Goal: Task Accomplishment & Management: Manage account settings

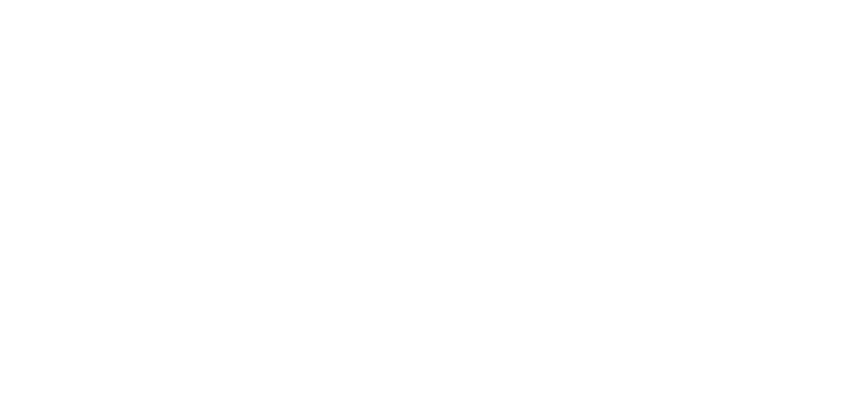
click at [38, 217] on input "Username or Email Address *" at bounding box center [0, 227] width 76 height 21
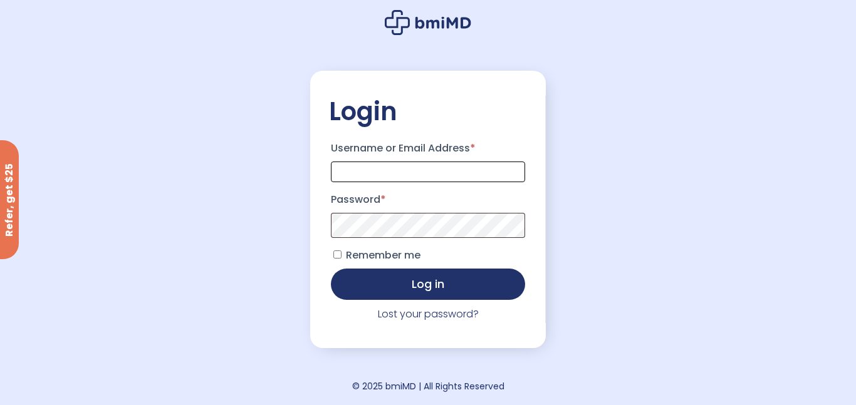
click at [420, 173] on input "Username or Email Address *" at bounding box center [428, 172] width 194 height 21
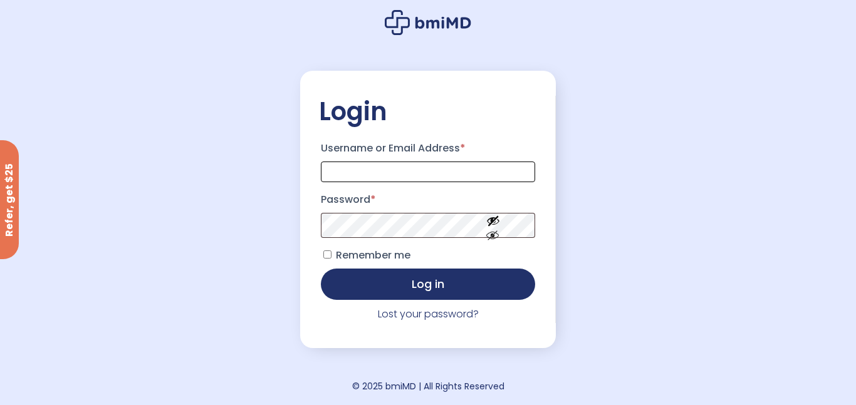
type input "**********"
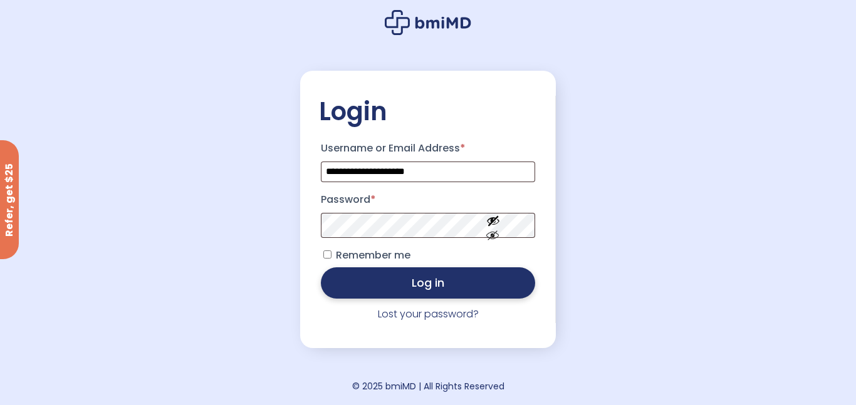
click at [429, 282] on button "Log in" at bounding box center [428, 283] width 215 height 31
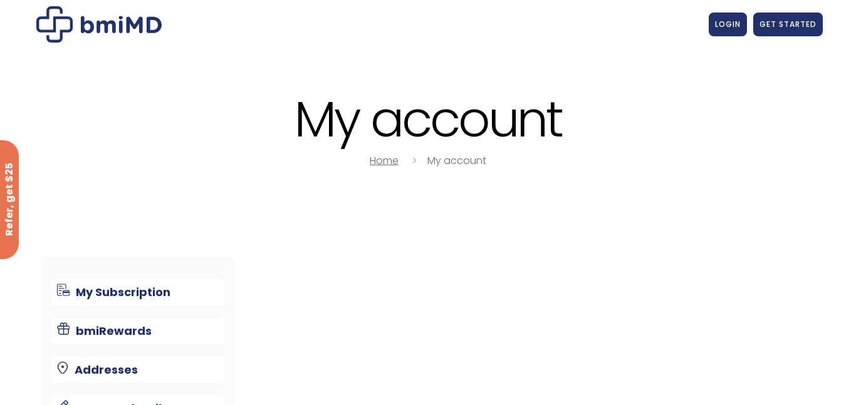
click at [392, 158] on link "Home" at bounding box center [384, 160] width 29 height 14
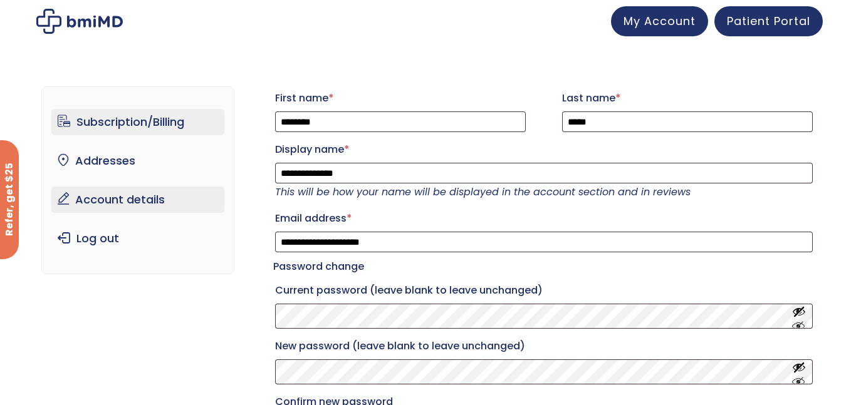
click at [134, 123] on link "Subscription/Billing" at bounding box center [138, 122] width 174 height 26
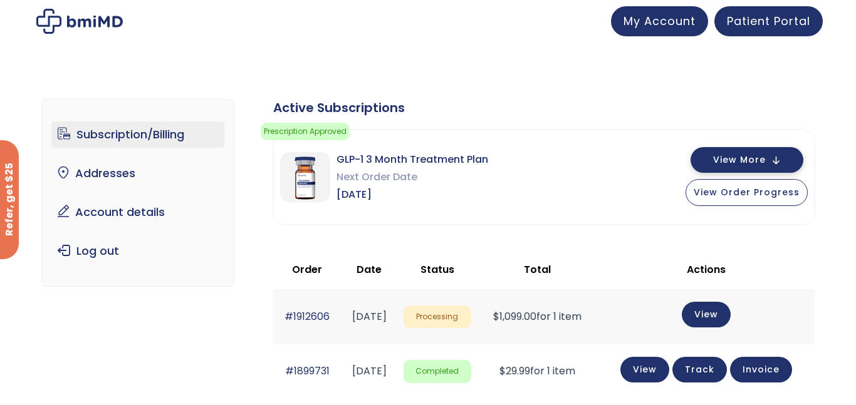
click at [707, 157] on button "View More" at bounding box center [746, 160] width 113 height 26
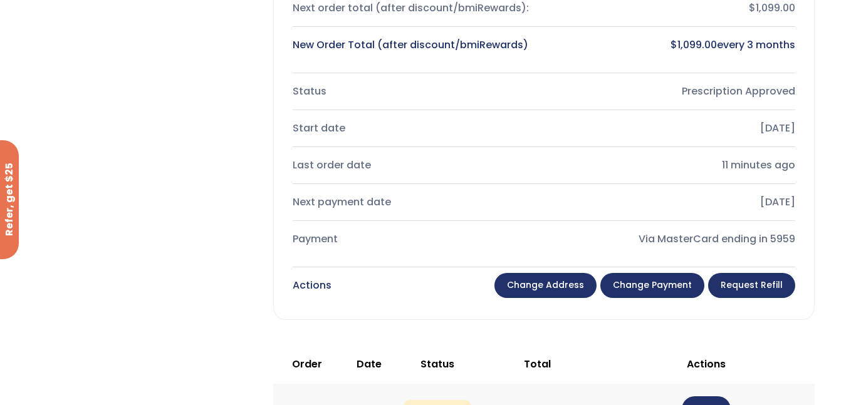
scroll to position [353, 0]
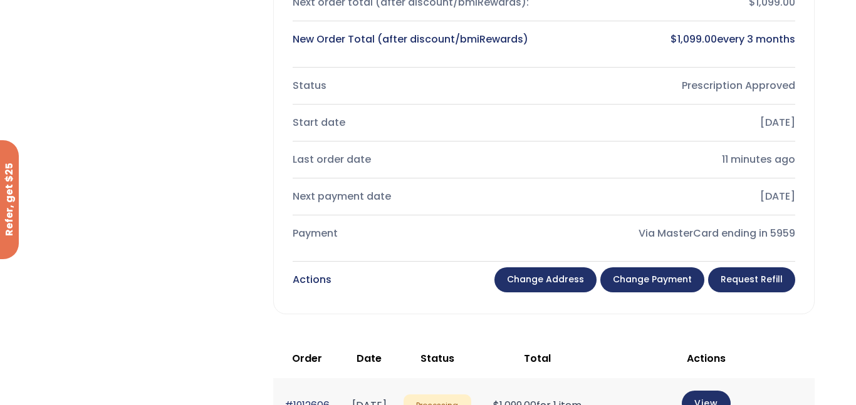
click at [749, 278] on link "Request Refill" at bounding box center [751, 280] width 87 height 25
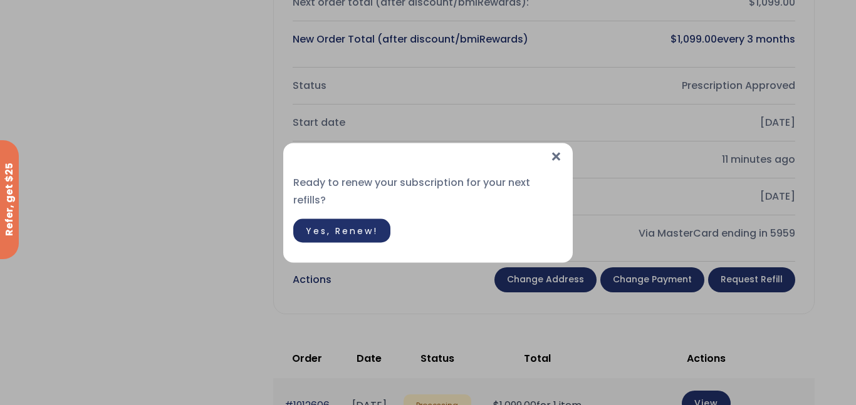
click at [555, 167] on span "×" at bounding box center [555, 156] width 13 height 27
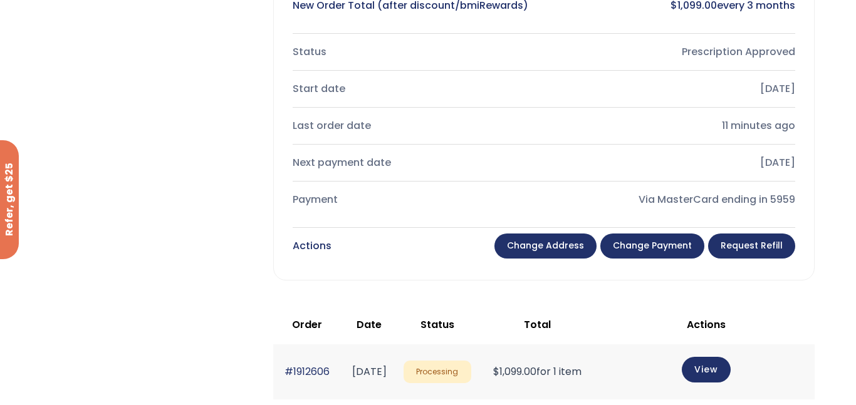
scroll to position [0, 0]
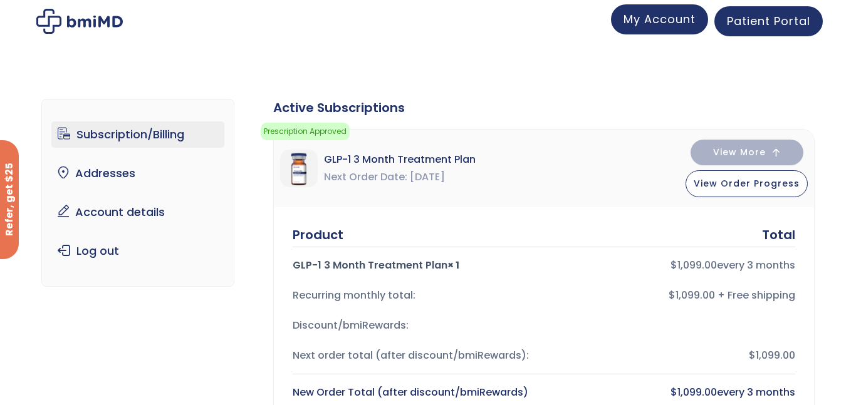
click at [648, 22] on span "My Account" at bounding box center [659, 19] width 72 height 16
